Goal: Task Accomplishment & Management: Manage account settings

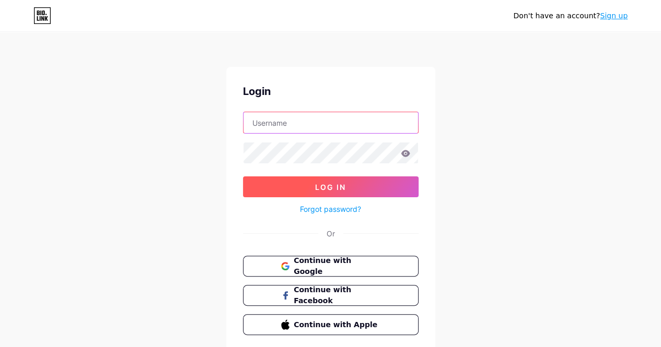
type input "[EMAIL_ADDRESS][DOMAIN_NAME]"
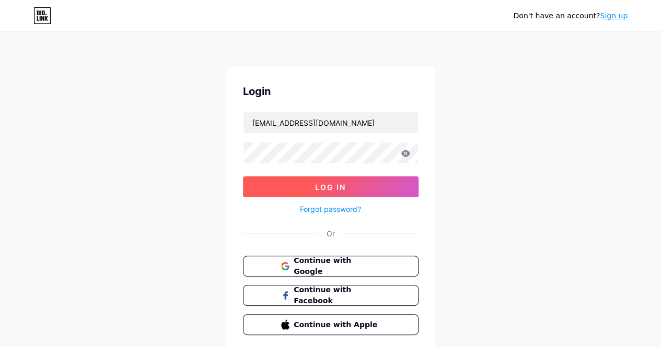
click at [362, 189] on button "Log In" at bounding box center [330, 187] width 175 height 21
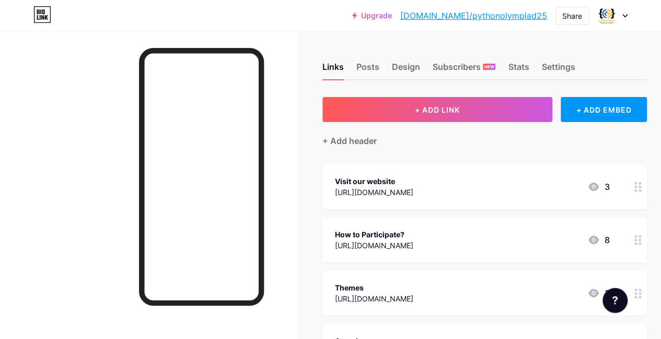
click at [515, 142] on div "+ Add header" at bounding box center [484, 135] width 324 height 26
click at [413, 194] on div "[URL][DOMAIN_NAME]" at bounding box center [374, 192] width 78 height 11
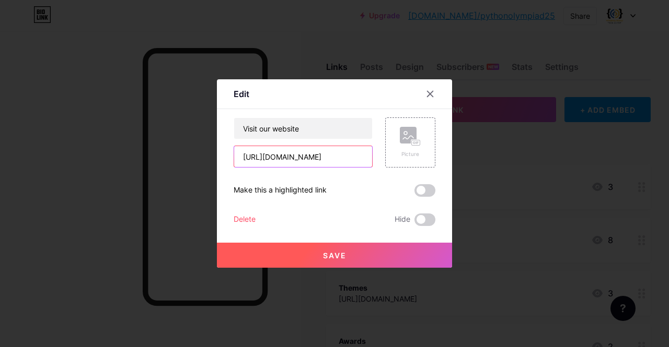
click at [313, 163] on input "[URL][DOMAIN_NAME]" at bounding box center [303, 156] width 138 height 21
drag, startPoint x: 238, startPoint y: 157, endPoint x: 394, endPoint y: 167, distance: 156.5
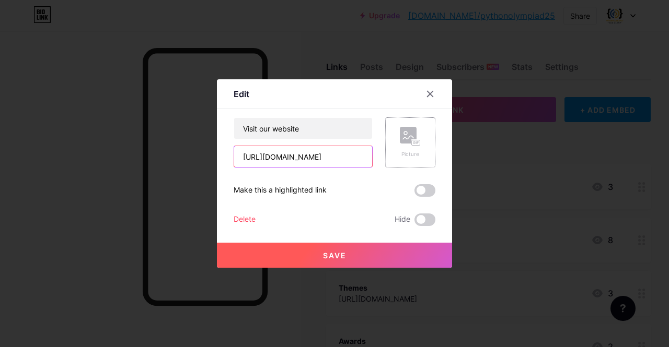
click at [394, 167] on div "Visit our website [URL][DOMAIN_NAME] Picture" at bounding box center [334, 143] width 202 height 50
paste input "[URL][DOMAIN_NAME]"
type input "[URL][DOMAIN_NAME]"
click at [334, 252] on span "Save" at bounding box center [335, 255] width 24 height 9
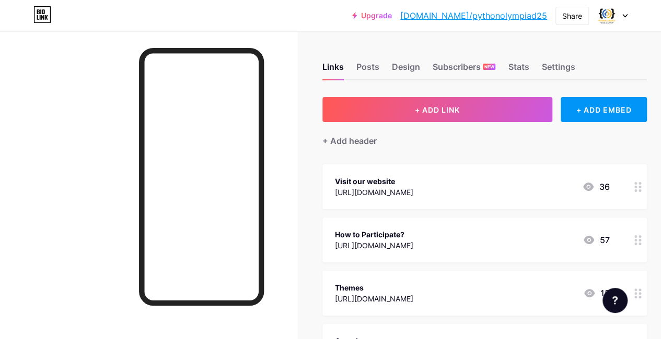
click at [334, 252] on div "How to Participate? [URL][DOMAIN_NAME] 57" at bounding box center [484, 240] width 324 height 45
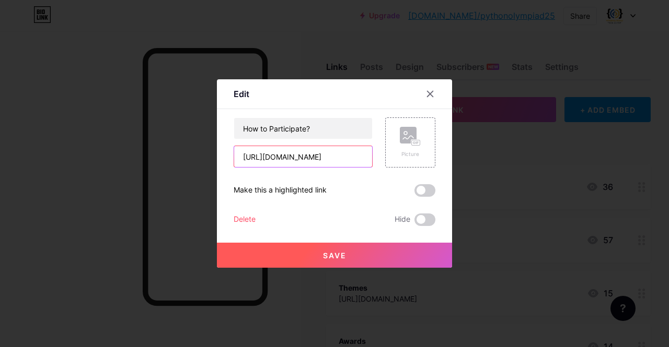
scroll to position [0, 25]
drag, startPoint x: 236, startPoint y: 155, endPoint x: 416, endPoint y: 184, distance: 182.0
click at [416, 184] on div "How to Participate? [URL][DOMAIN_NAME] Picture Make this a highlighted link Del…" at bounding box center [334, 172] width 202 height 109
paste input "[URL][DOMAIN_NAME]"
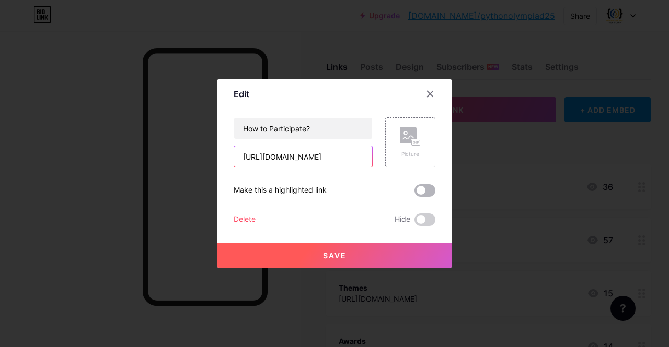
scroll to position [0, 44]
type input "[URL][DOMAIN_NAME]"
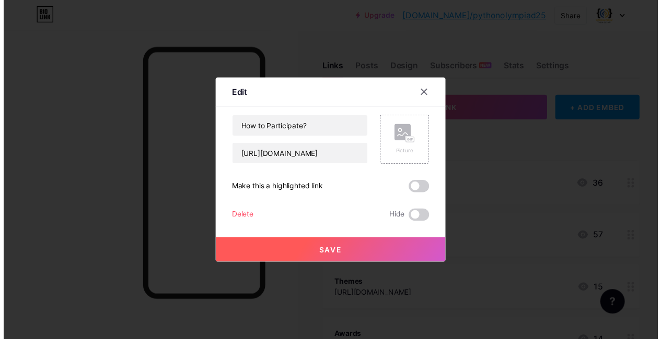
scroll to position [0, 0]
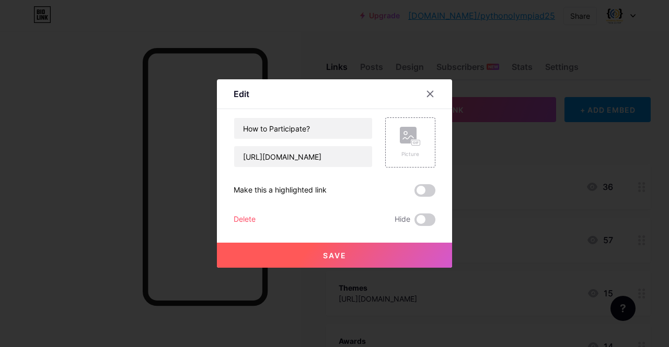
click at [327, 261] on button "Save" at bounding box center [334, 255] width 235 height 25
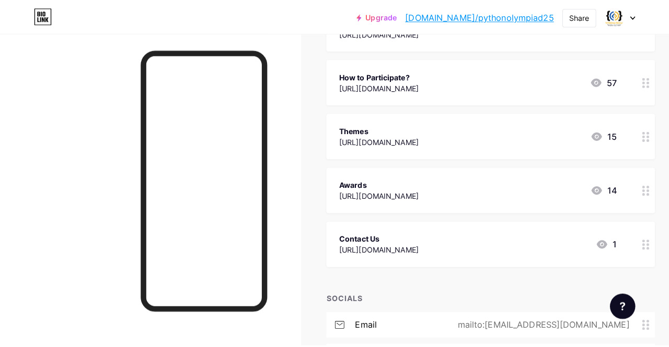
scroll to position [166, 0]
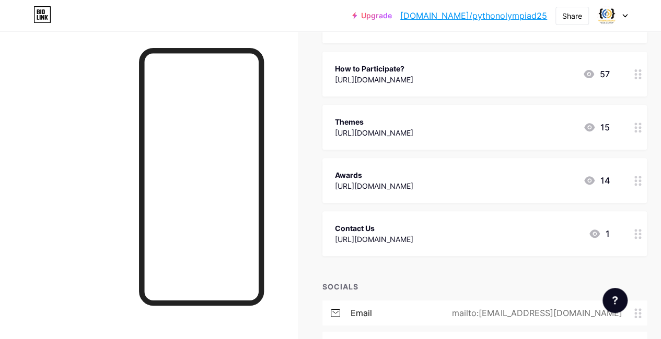
click at [375, 122] on div "Themes" at bounding box center [374, 121] width 78 height 11
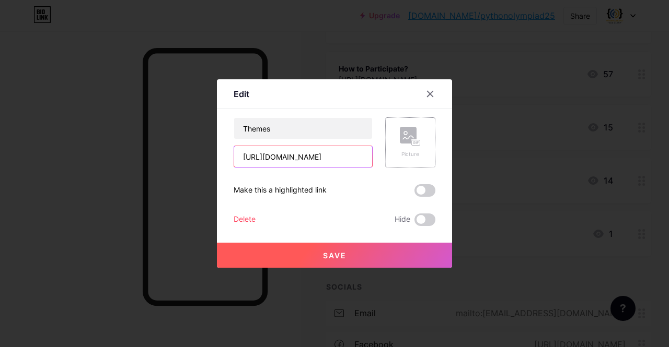
scroll to position [0, 7]
drag, startPoint x: 239, startPoint y: 158, endPoint x: 392, endPoint y: 167, distance: 152.7
click at [392, 167] on div "Themes [URL][DOMAIN_NAME] Picture" at bounding box center [334, 143] width 202 height 50
paste input "[URL][DOMAIN_NAME]"
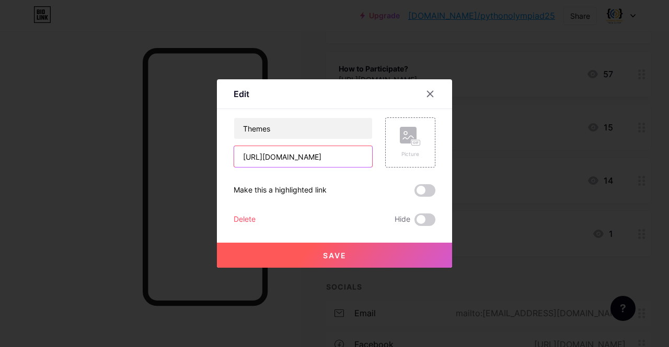
type input "[URL][DOMAIN_NAME]"
click at [333, 254] on span "Save" at bounding box center [335, 255] width 24 height 9
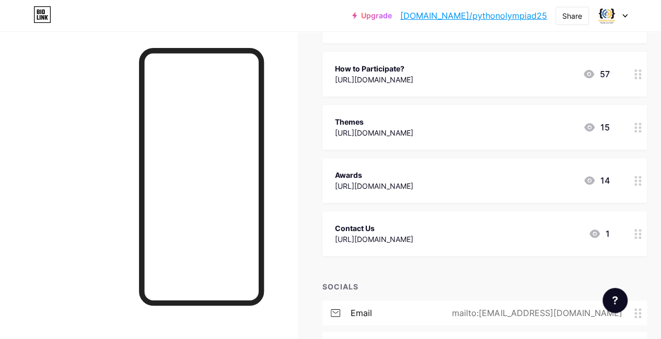
drag, startPoint x: 544, startPoint y: 183, endPoint x: 362, endPoint y: 172, distance: 182.6
click at [362, 172] on div "Awards" at bounding box center [374, 175] width 78 height 11
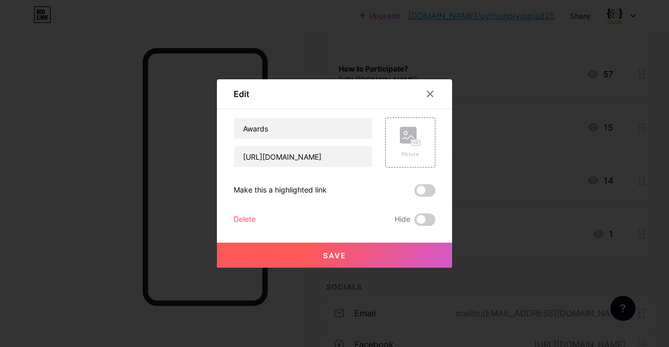
click at [245, 216] on div "Delete" at bounding box center [244, 220] width 22 height 13
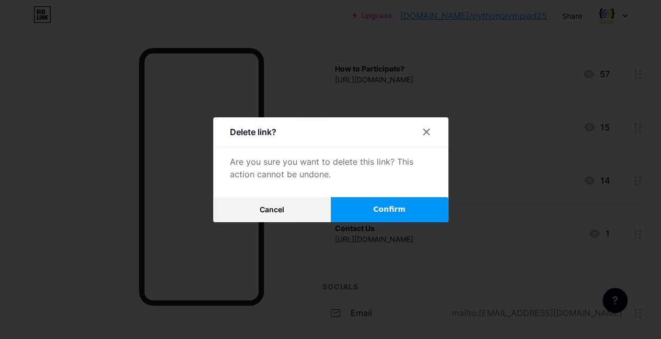
click at [388, 215] on span "Confirm" at bounding box center [389, 209] width 32 height 11
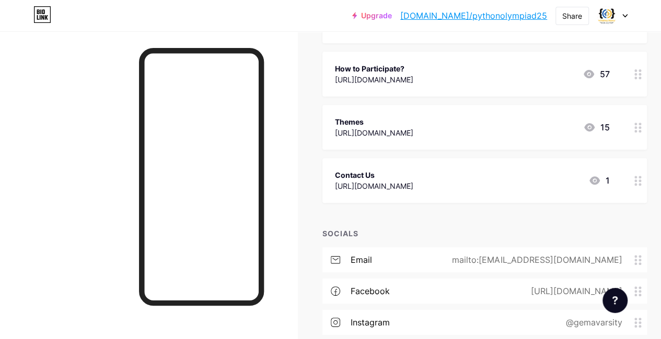
click at [371, 192] on div "Contact Us [URL][DOMAIN_NAME]" at bounding box center [374, 181] width 78 height 24
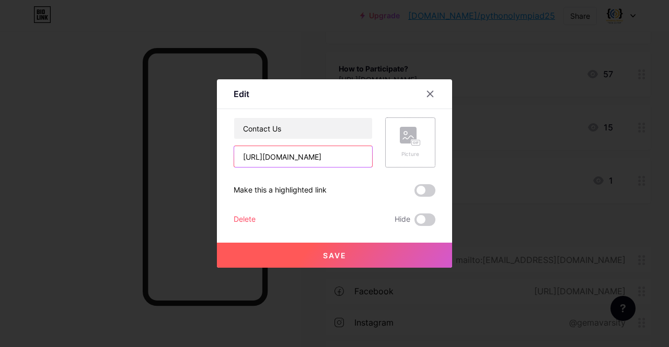
scroll to position [0, 8]
drag, startPoint x: 236, startPoint y: 153, endPoint x: 397, endPoint y: 162, distance: 161.7
click at [397, 162] on div "Contact Us [URL][DOMAIN_NAME] Picture" at bounding box center [334, 143] width 202 height 50
paste input "[URL][DOMAIN_NAME]"
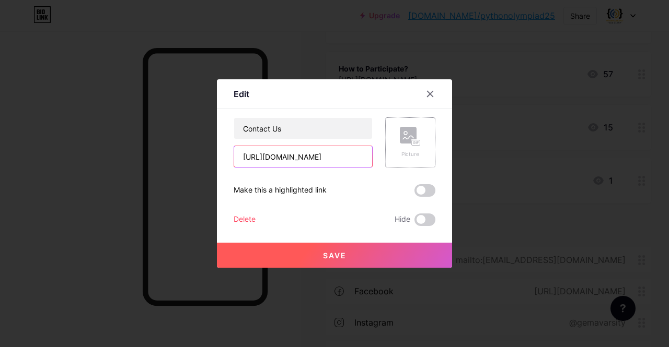
scroll to position [0, 5]
type input "[URL][DOMAIN_NAME]"
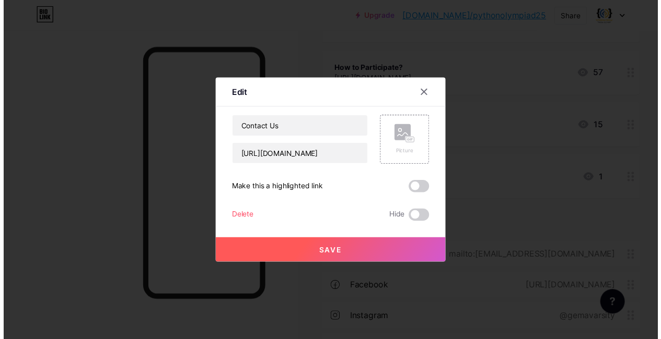
scroll to position [0, 0]
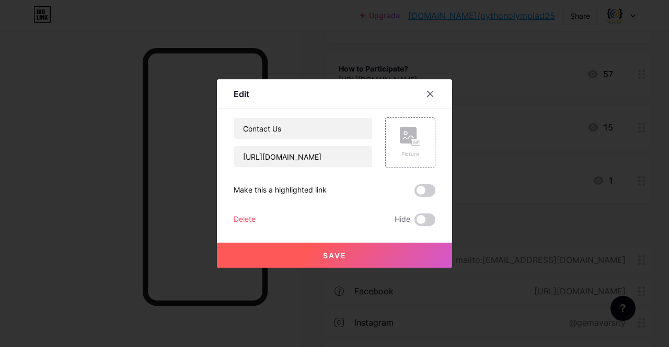
click at [315, 260] on button "Save" at bounding box center [334, 255] width 235 height 25
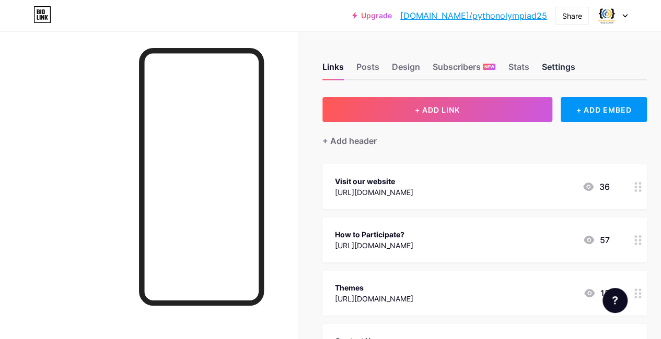
click at [563, 74] on div "Settings" at bounding box center [557, 70] width 33 height 19
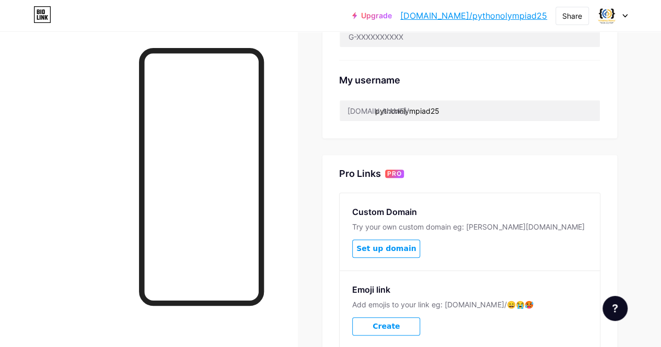
scroll to position [390, 0]
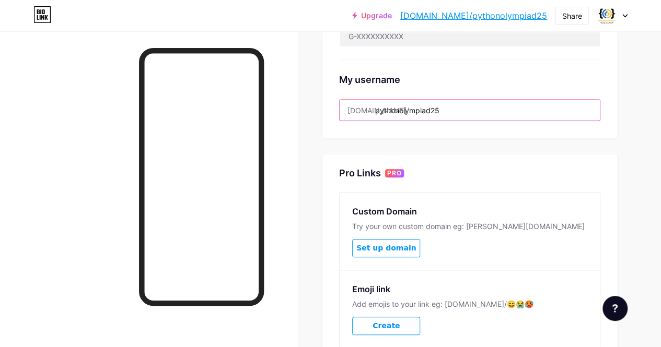
drag, startPoint x: 456, startPoint y: 111, endPoint x: 333, endPoint y: 95, distance: 124.4
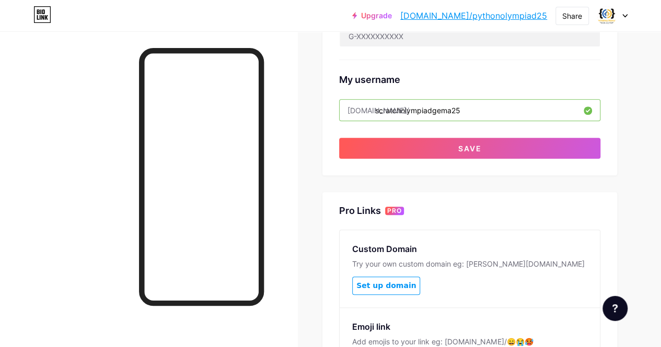
type input "Scratcholympiadgema25"
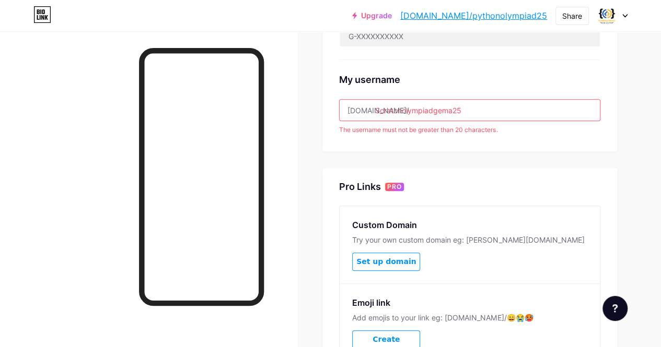
click at [486, 105] on input "Scratcholympiadgema25" at bounding box center [469, 110] width 260 height 21
drag, startPoint x: 486, startPoint y: 105, endPoint x: 284, endPoint y: 103, distance: 201.6
click at [284, 103] on div "Links Posts Design Subscribers NEW Stats Settings Preferred link This is an aes…" at bounding box center [330, 30] width 661 height 840
click at [378, 108] on div "[DOMAIN_NAME]/" at bounding box center [378, 110] width 62 height 11
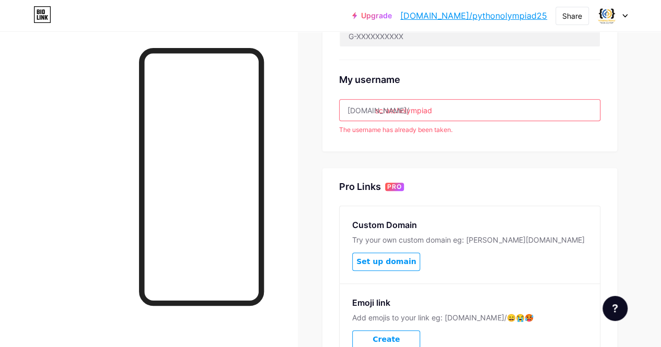
click at [378, 106] on input "scratcholympiad" at bounding box center [469, 110] width 260 height 21
click at [471, 103] on input "scratcholympiad" at bounding box center [469, 110] width 260 height 21
click at [488, 150] on div "Preferred link This is an aesthetic choice. Both links are usable. [DOMAIN_NAME…" at bounding box center [469, 52] width 295 height 691
click at [455, 106] on input "scratcholympiad25" at bounding box center [469, 110] width 260 height 21
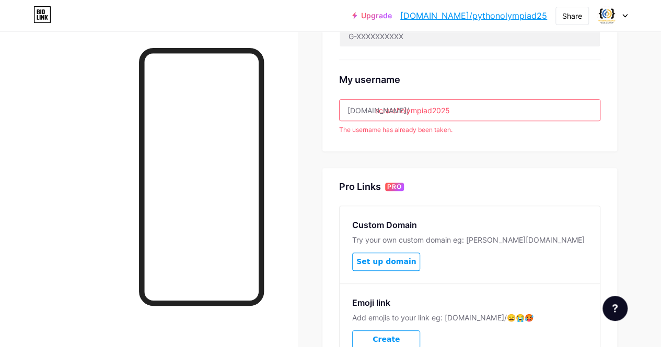
click at [445, 109] on input "scratcholympiad2025" at bounding box center [469, 110] width 260 height 21
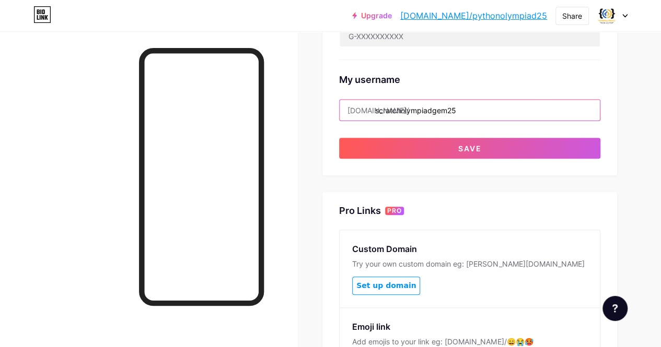
type input "scratcholympiadgema25"
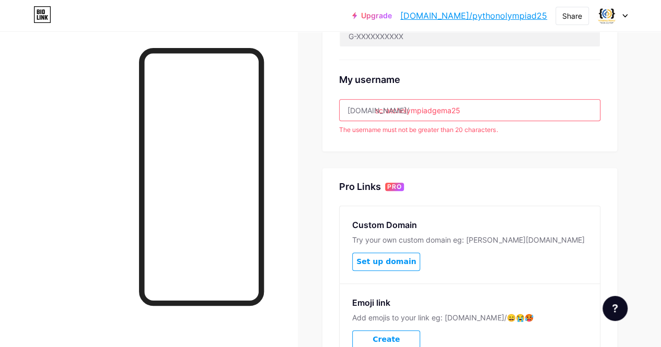
click at [494, 105] on input "scratcholympiadgema25" at bounding box center [469, 110] width 260 height 21
drag, startPoint x: 471, startPoint y: 111, endPoint x: 378, endPoint y: 106, distance: 93.1
click at [379, 110] on input "scratcholympiadgema25" at bounding box center [469, 110] width 260 height 21
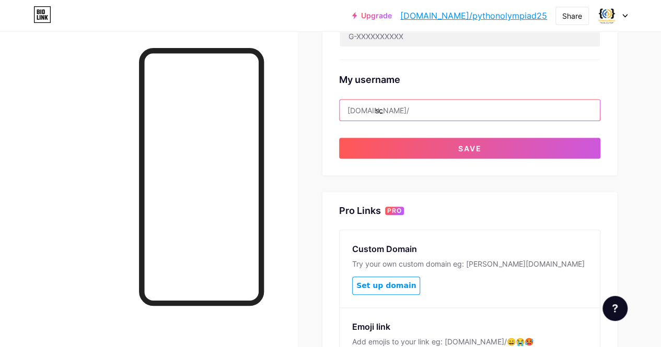
type input "s"
type input "scratch25olympiad"
drag, startPoint x: 471, startPoint y: 123, endPoint x: 435, endPoint y: 98, distance: 44.6
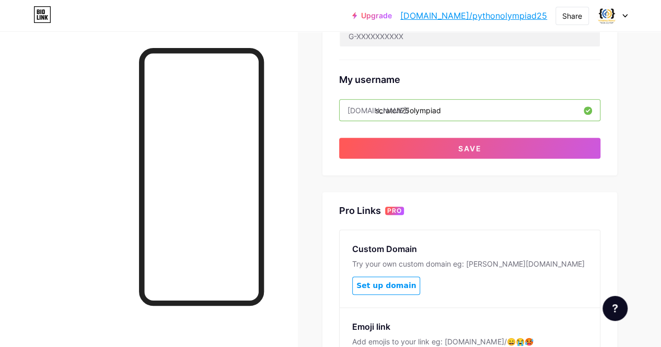
click at [477, 103] on input "scratch25olympiad" at bounding box center [469, 110] width 260 height 21
click at [322, 108] on div "Links Posts Design Subscribers NEW Stats Settings Preferred link This is an aes…" at bounding box center [330, 57] width 661 height 833
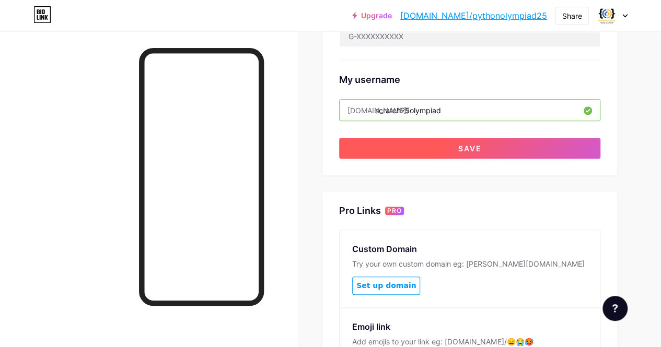
click at [444, 146] on button "Save" at bounding box center [469, 148] width 261 height 21
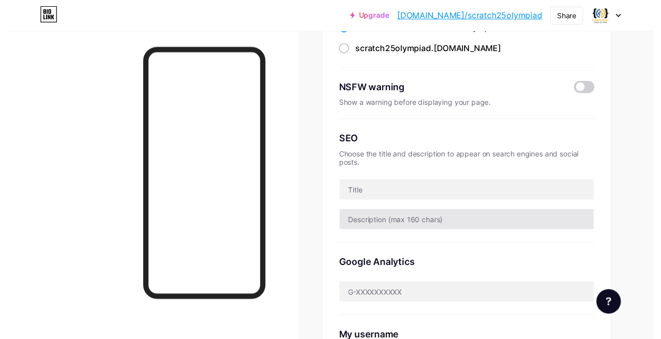
scroll to position [0, 0]
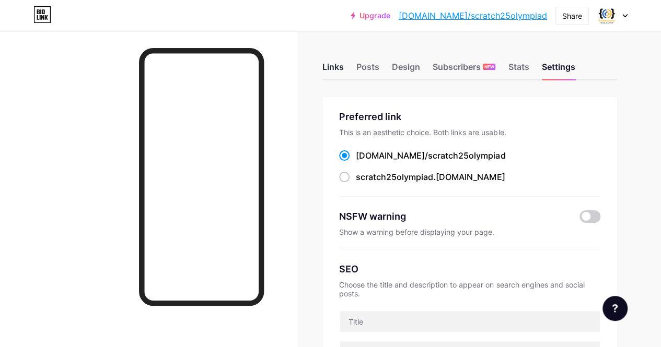
click at [330, 65] on div "Links" at bounding box center [332, 70] width 21 height 19
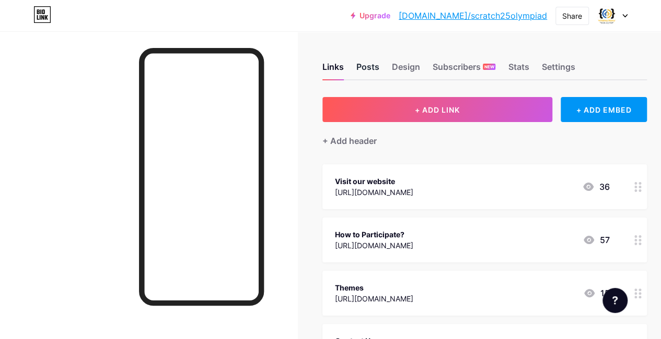
click at [362, 67] on div "Posts" at bounding box center [367, 70] width 23 height 19
click at [414, 71] on div "Design" at bounding box center [406, 70] width 28 height 19
click at [441, 67] on div "Subscribers NEW" at bounding box center [463, 70] width 63 height 19
click at [534, 65] on div "Links Posts Design Subscribers NEW Stats Settings" at bounding box center [484, 62] width 324 height 37
click at [526, 66] on div "Stats" at bounding box center [518, 70] width 21 height 19
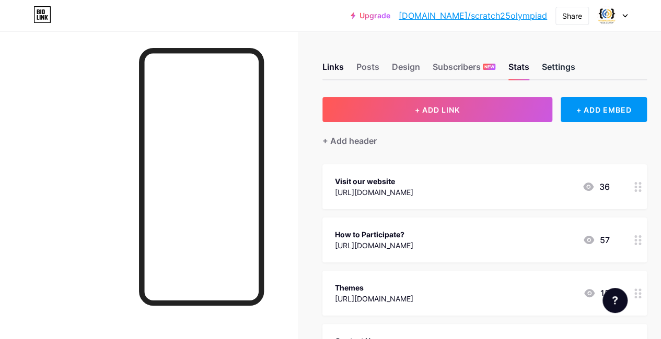
click at [573, 73] on div "Settings" at bounding box center [557, 70] width 33 height 19
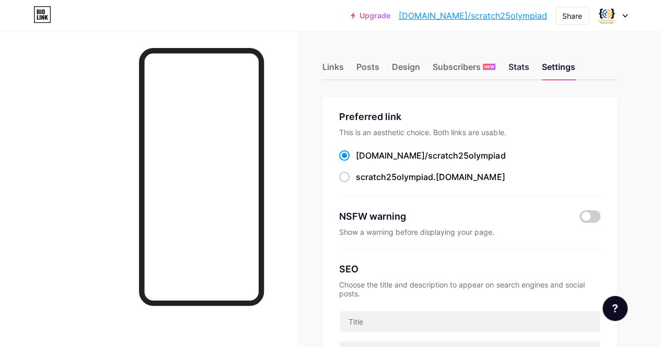
click at [523, 62] on div "Stats" at bounding box center [518, 70] width 21 height 19
click at [598, 10] on span at bounding box center [606, 15] width 17 height 17
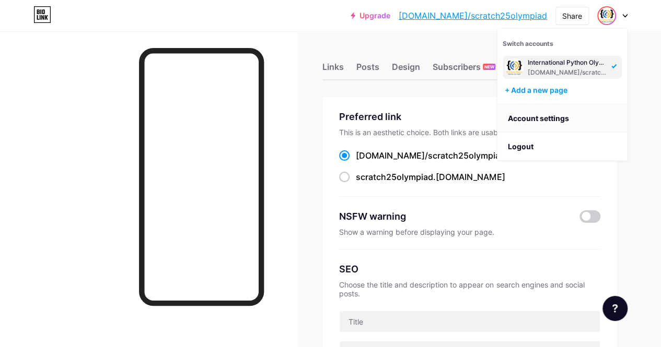
click at [542, 120] on link "Account settings" at bounding box center [562, 118] width 130 height 28
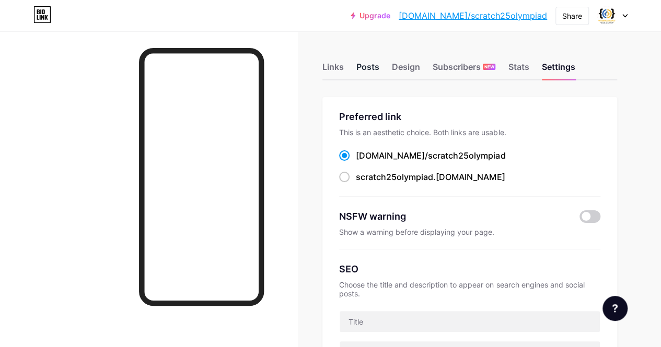
click at [370, 68] on div "Posts" at bounding box center [367, 70] width 23 height 19
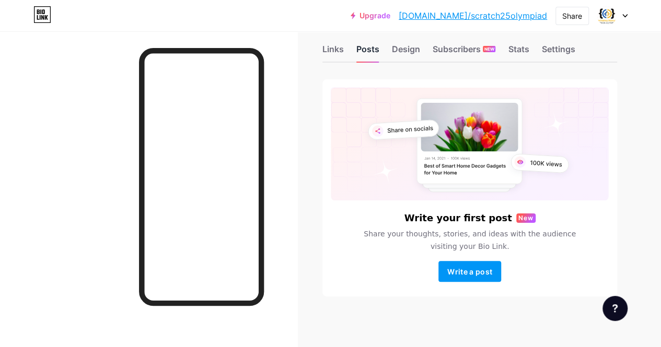
scroll to position [17, 0]
click at [408, 55] on div "Design" at bounding box center [406, 52] width 28 height 19
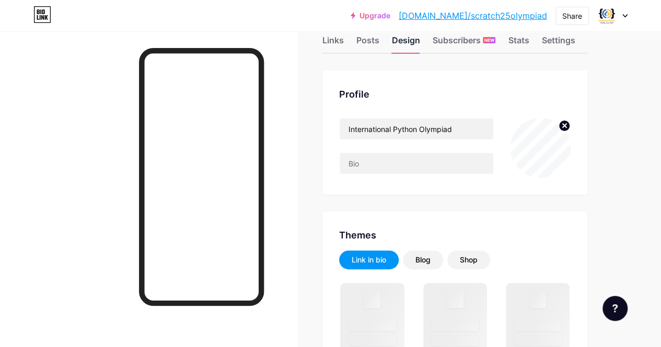
scroll to position [27, 0]
click at [459, 128] on input "International Python Olympiad" at bounding box center [416, 128] width 154 height 21
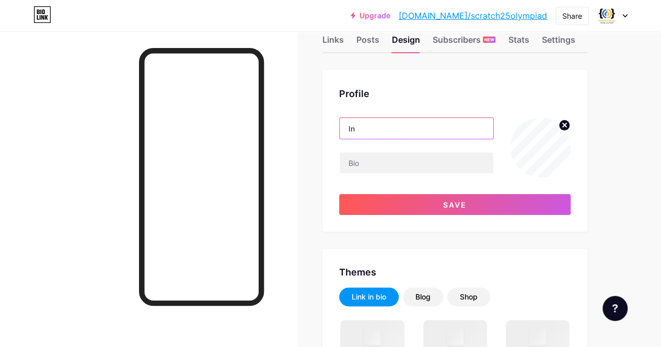
type input "I"
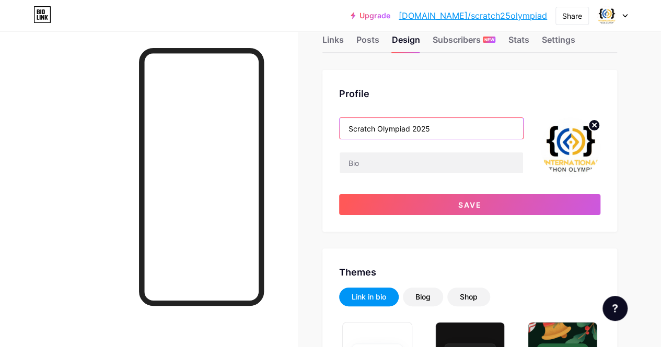
click at [459, 128] on input "Scratch Olympiad 2025" at bounding box center [430, 128] width 183 height 21
type input "Scratch Olympiad 2025"
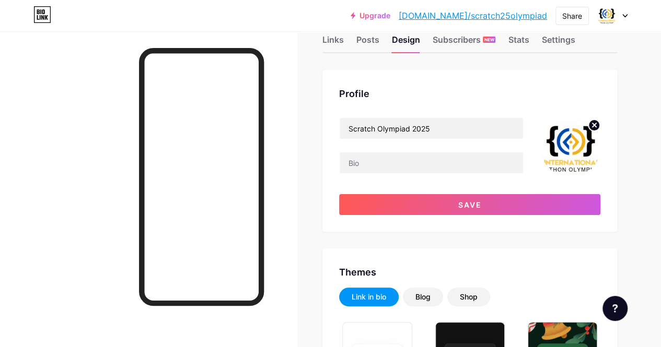
click at [581, 165] on img at bounding box center [570, 148] width 60 height 60
click at [554, 151] on img at bounding box center [570, 148] width 60 height 60
click at [569, 148] on img at bounding box center [570, 148] width 60 height 60
click at [592, 125] on circle at bounding box center [593, 125] width 11 height 11
click at [565, 150] on input "file" at bounding box center [570, 148] width 60 height 60
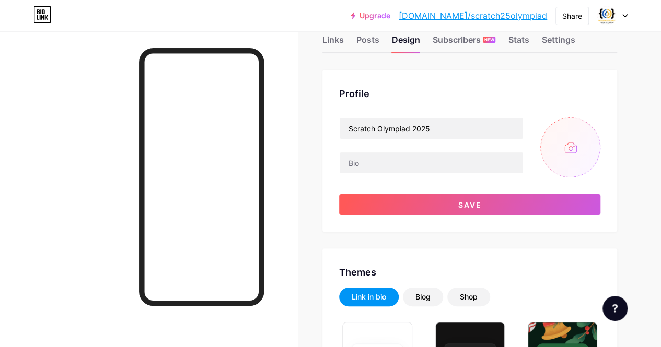
type input "C:\fakepath\so.jpg"
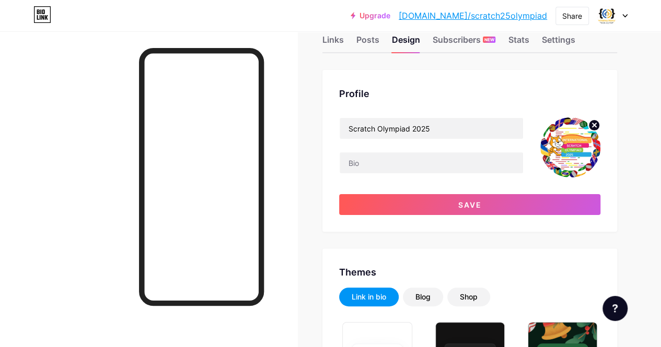
click at [285, 114] on div at bounding box center [148, 204] width 297 height 347
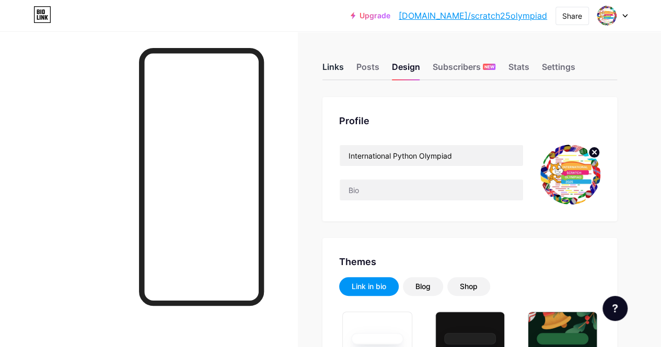
click at [336, 73] on div "Links" at bounding box center [332, 70] width 21 height 19
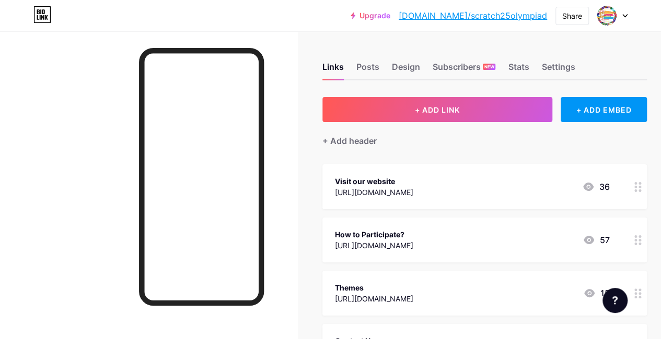
scroll to position [308, 0]
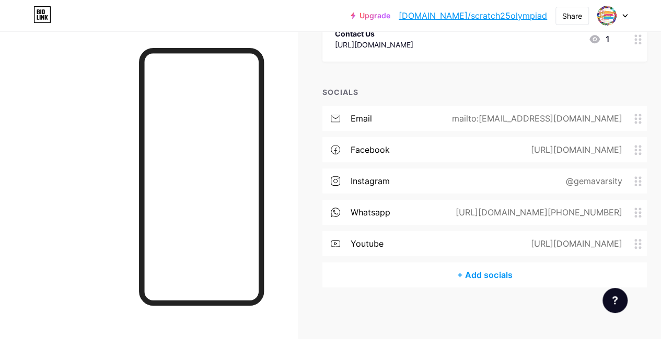
click at [641, 120] on icon at bounding box center [637, 119] width 7 height 10
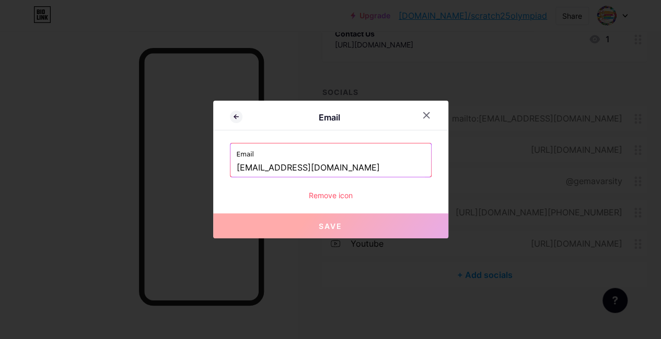
scroll to position [300, 0]
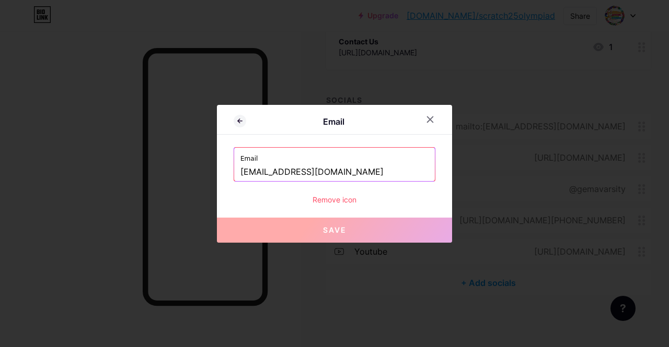
drag, startPoint x: 382, startPoint y: 169, endPoint x: 41, endPoint y: 170, distance: 341.1
click at [41, 170] on div "Email Email contact@pythonolympiad.com Remove icon Save" at bounding box center [334, 173] width 669 height 347
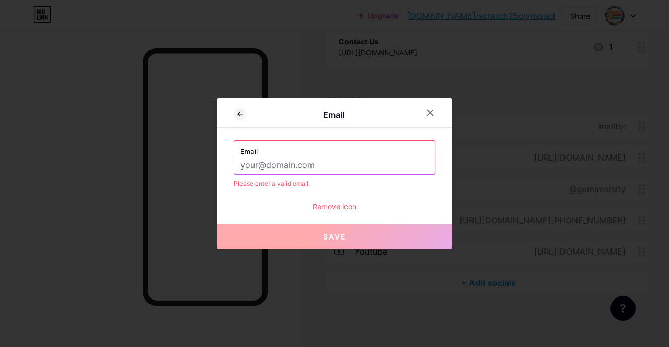
paste input "contact@scratcholympiads.com"
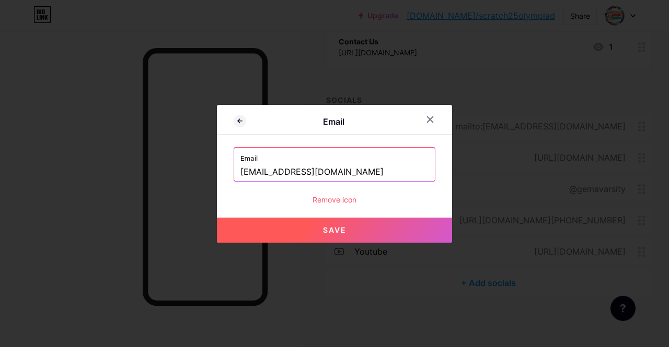
click at [284, 226] on button "Save" at bounding box center [334, 230] width 235 height 25
type input "mailto:contact@scratcholympiads.com"
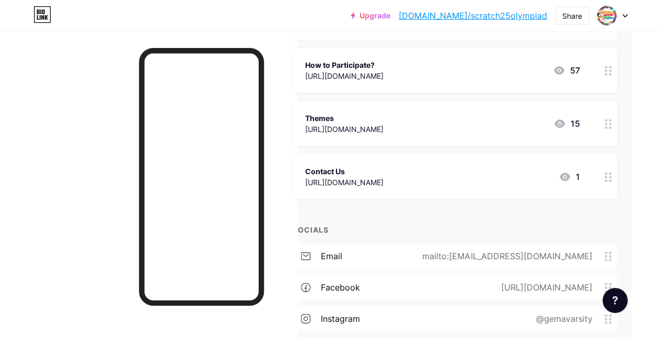
scroll to position [308, 0]
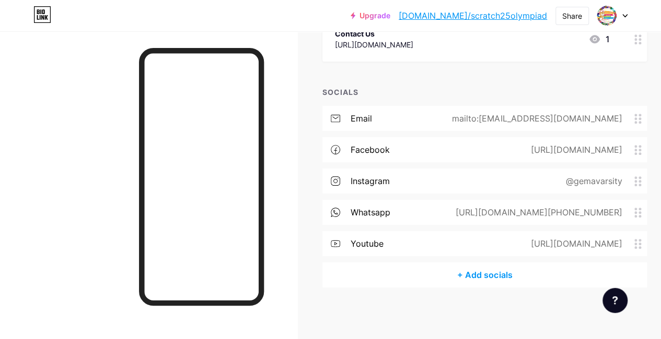
click at [544, 61] on div "Contact Us https://scratcholympiads.in/contact/ 1" at bounding box center [484, 39] width 324 height 45
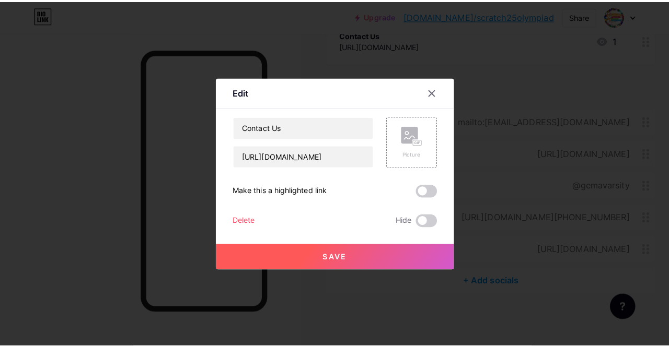
scroll to position [300, 0]
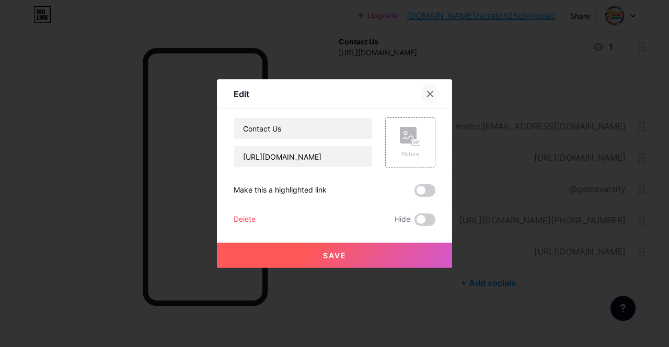
click at [425, 89] on div at bounding box center [429, 94] width 19 height 19
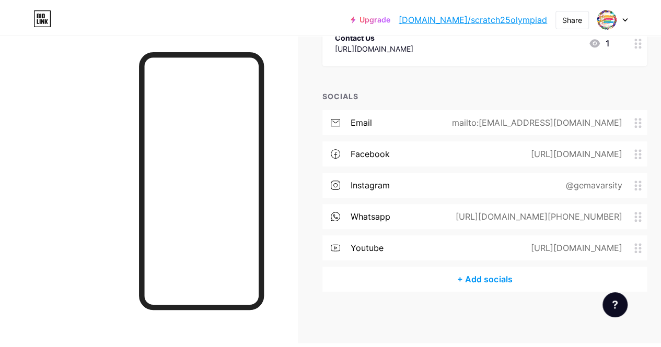
scroll to position [0, 0]
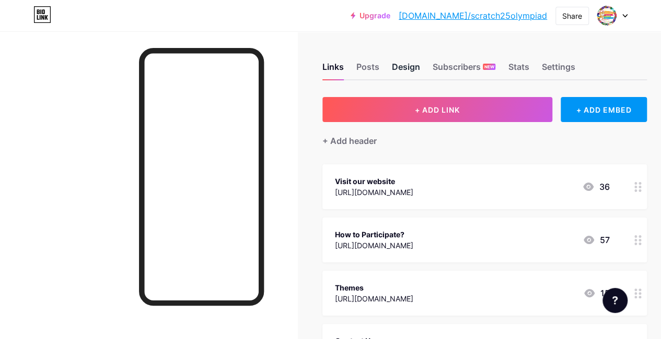
click at [417, 61] on div "Design" at bounding box center [406, 70] width 28 height 19
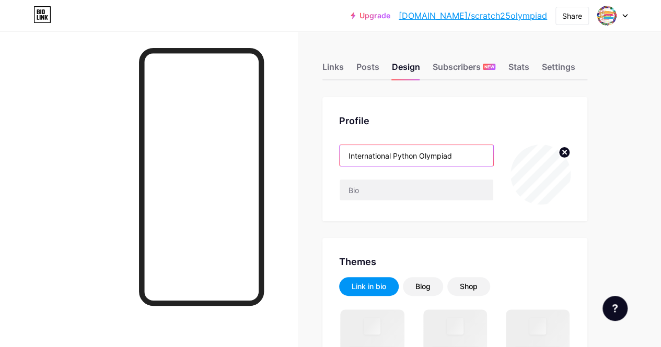
click at [462, 159] on input "International Python Olympiad" at bounding box center [416, 155] width 154 height 21
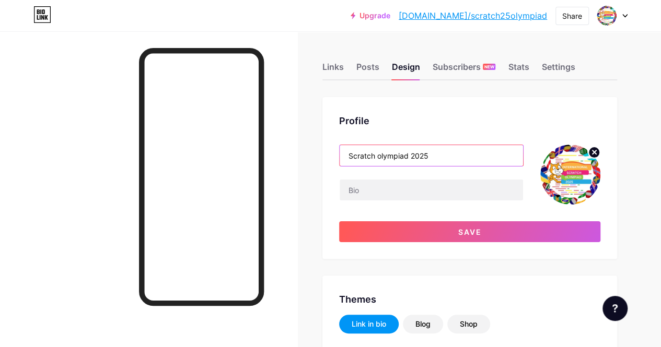
type input "Scratch olympiad 2025"
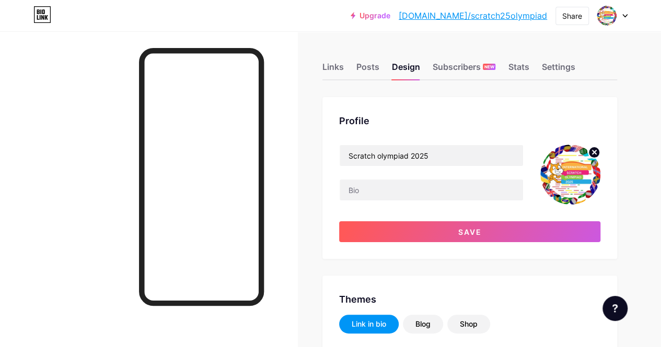
click at [421, 119] on div "Profile" at bounding box center [469, 121] width 261 height 14
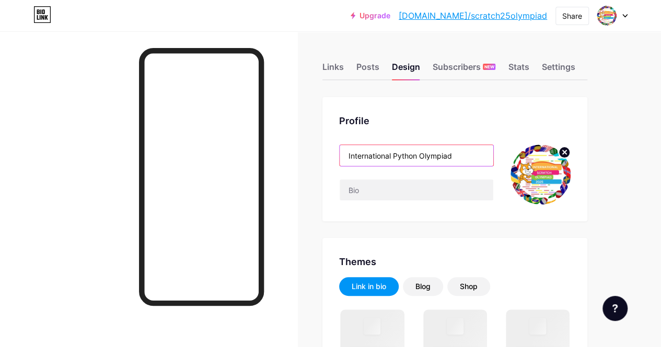
drag, startPoint x: 470, startPoint y: 157, endPoint x: 49, endPoint y: 203, distance: 423.5
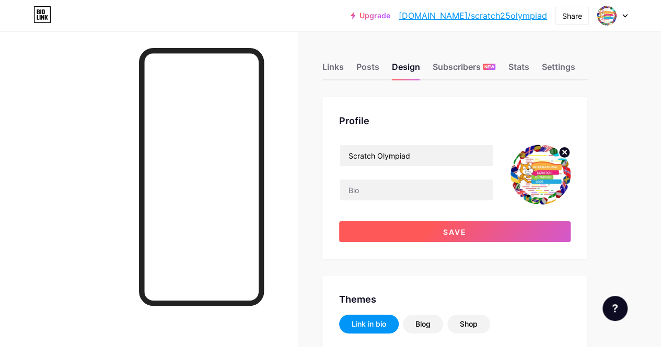
click at [405, 241] on button "Save" at bounding box center [454, 231] width 231 height 21
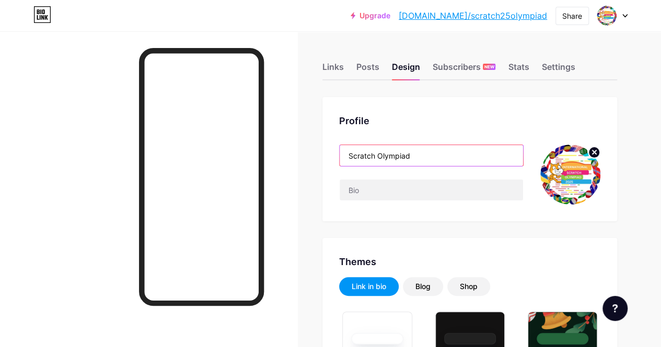
click at [428, 154] on input "Scratch Olympiad" at bounding box center [430, 155] width 183 height 21
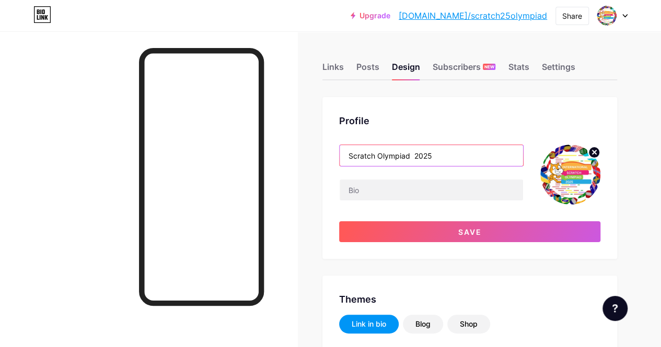
click at [416, 156] on input "Scratch Olympiad 2025" at bounding box center [430, 155] width 183 height 21
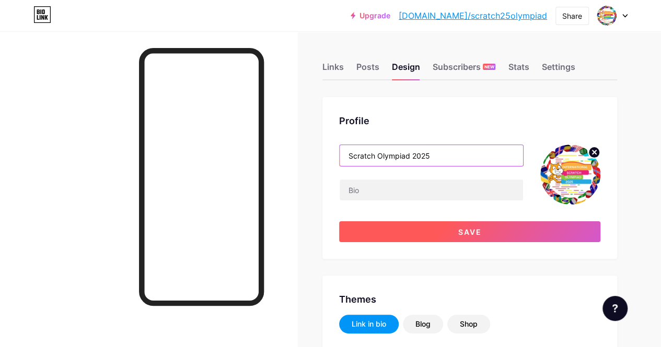
type input "Scratch Olympiad 2025"
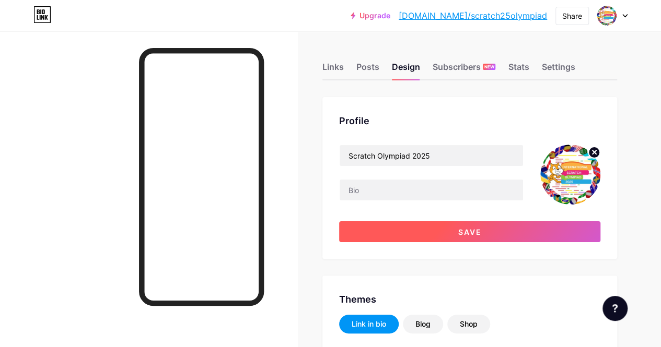
click at [466, 226] on button "Save" at bounding box center [469, 231] width 261 height 21
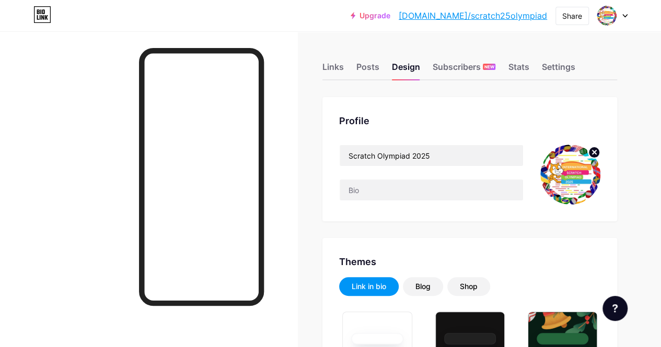
click at [516, 12] on link "[DOMAIN_NAME]/scratch25olympiad" at bounding box center [473, 15] width 148 height 13
